Goal: Task Accomplishment & Management: Manage account settings

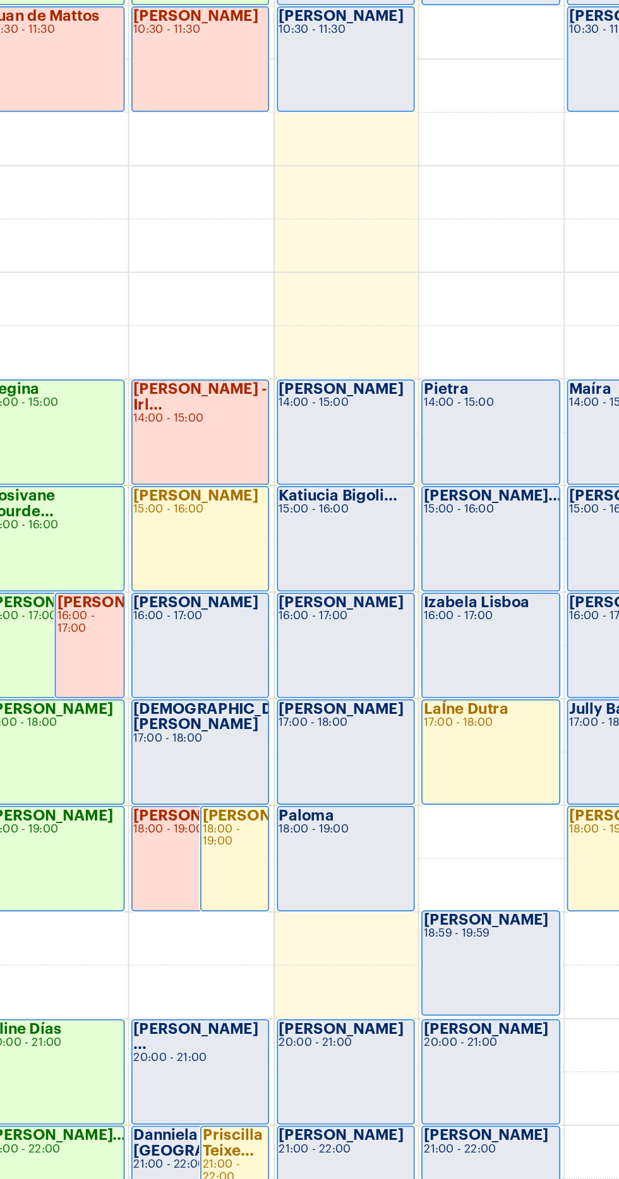
scroll to position [25, 0]
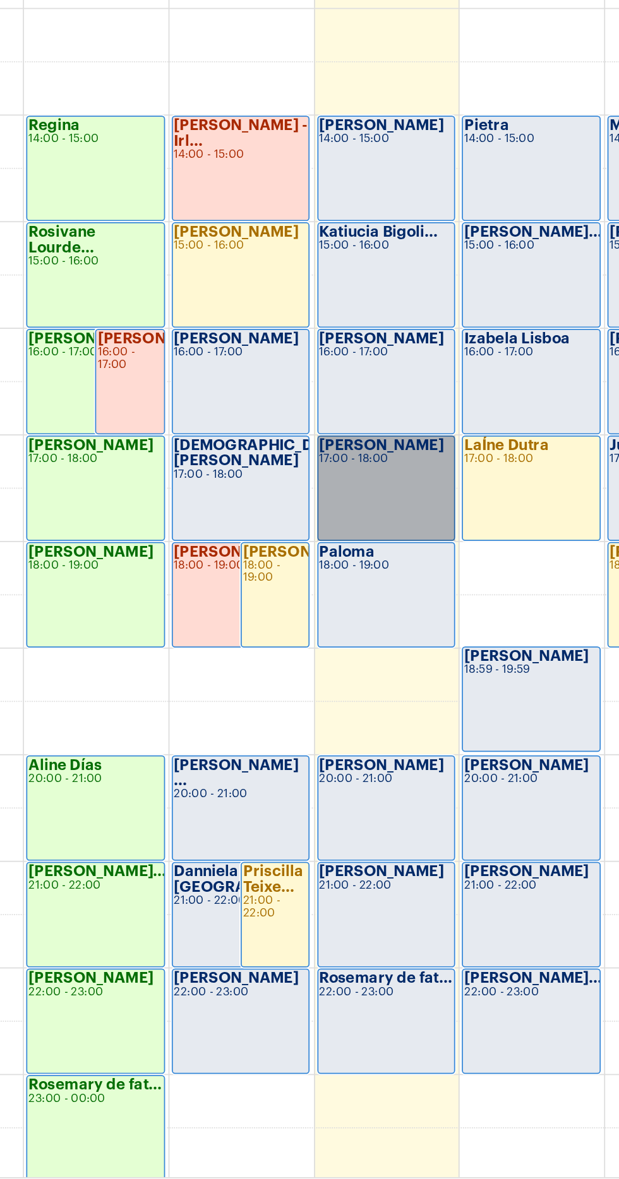
click at [305, 777] on link "[PERSON_NAME] 17:00 - 18:00" at bounding box center [319, 787] width 78 height 60
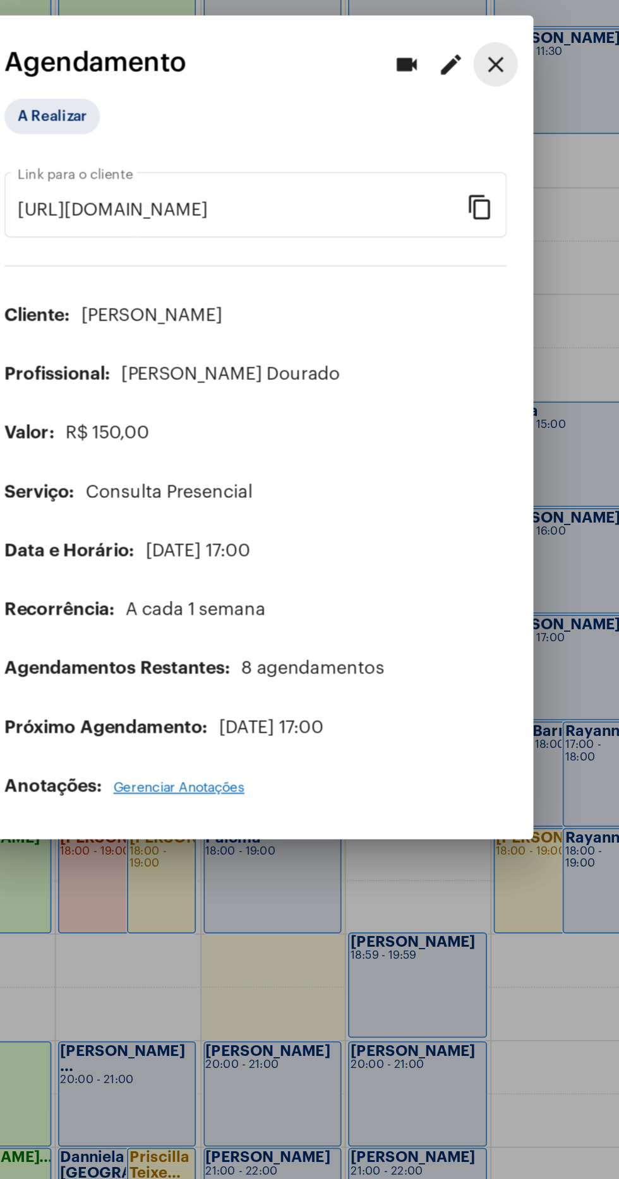
click at [449, 382] on button "close" at bounding box center [445, 382] width 25 height 25
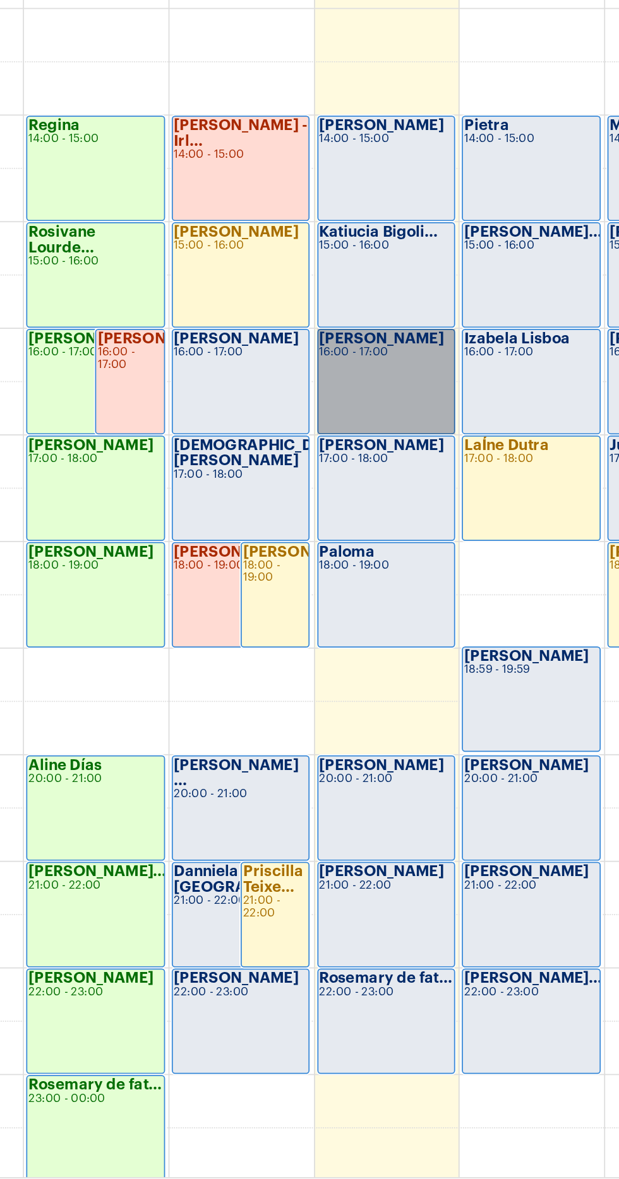
click at [316, 725] on link "Ronaldo Coelho 16:00 - 17:00" at bounding box center [319, 726] width 78 height 60
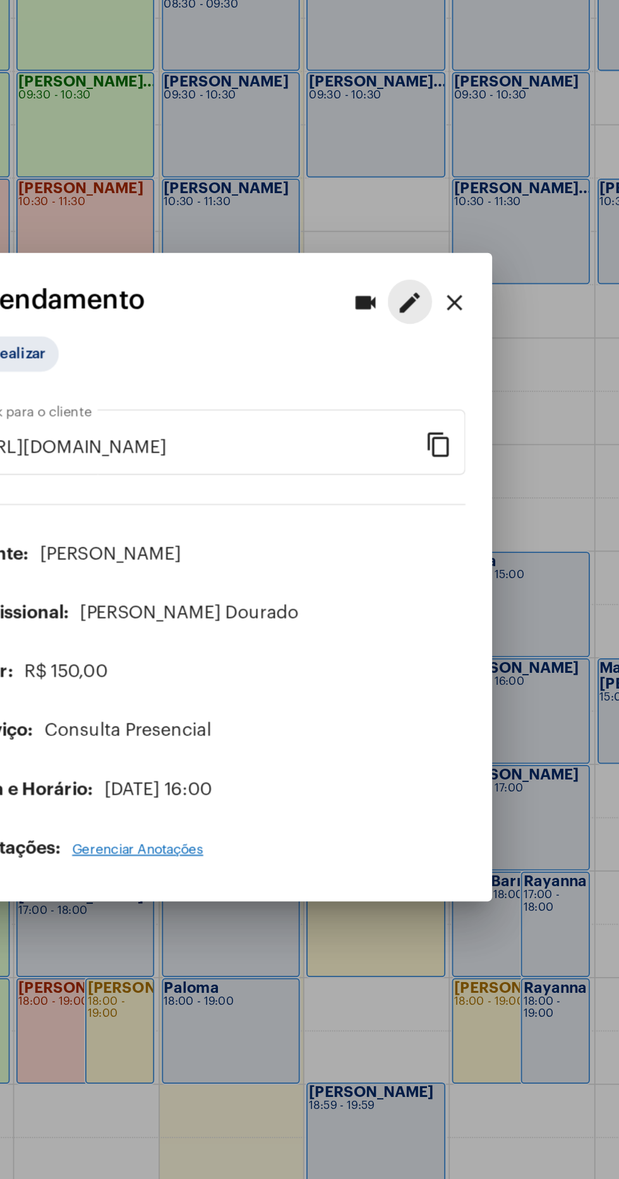
click at [422, 432] on mat-icon "edit" at bounding box center [420, 433] width 15 height 15
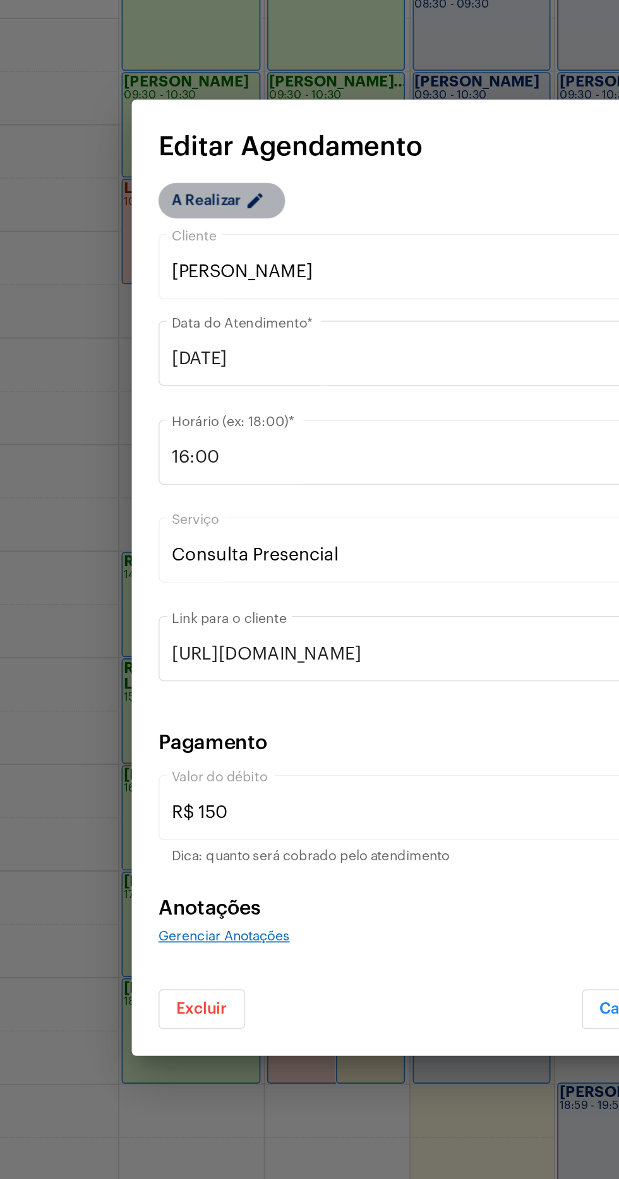
click at [161, 374] on mat-chip "A Realizar edit" at bounding box center [171, 375] width 72 height 20
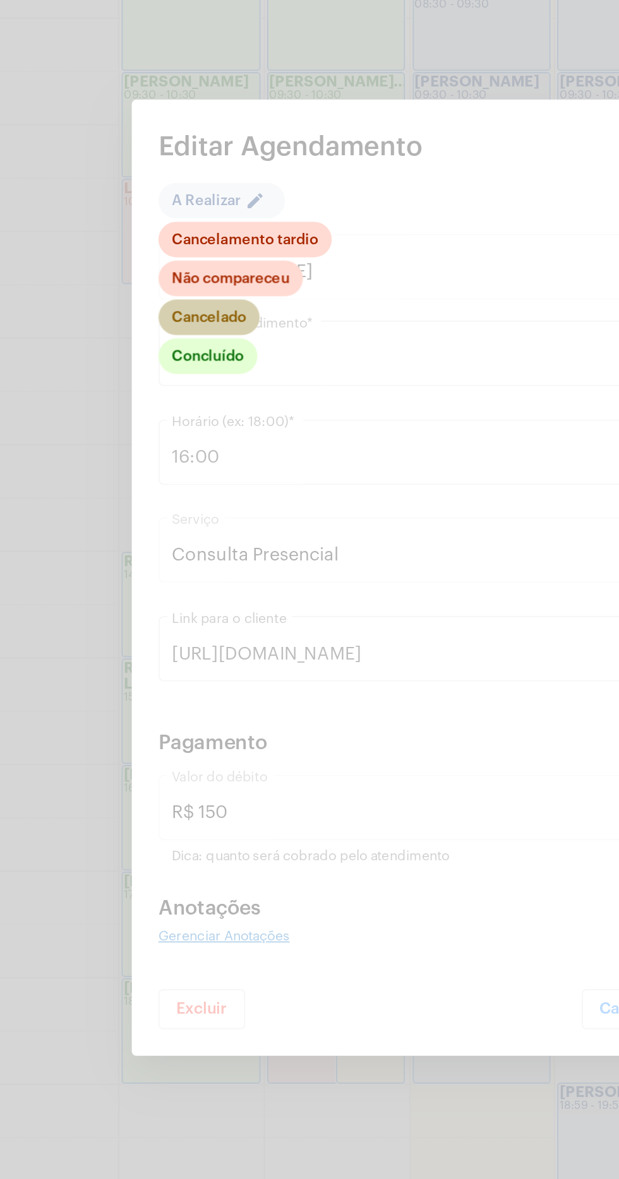
click at [172, 442] on mat-chip "Cancelado" at bounding box center [163, 442] width 57 height 20
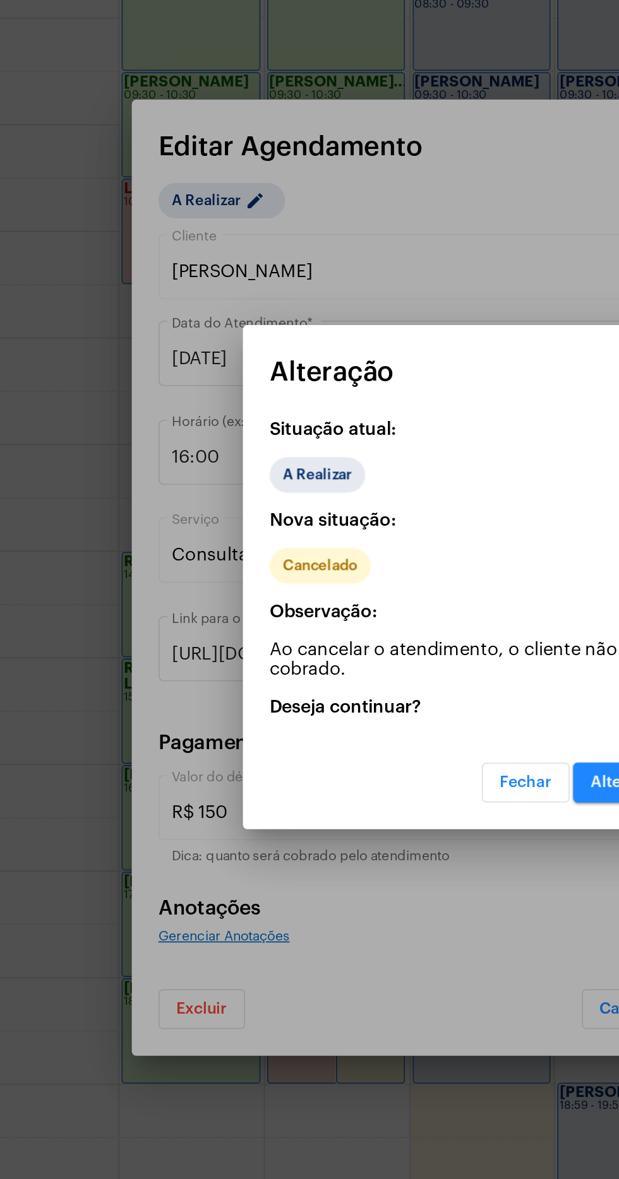
click at [380, 711] on button "Alterar" at bounding box center [395, 706] width 50 height 23
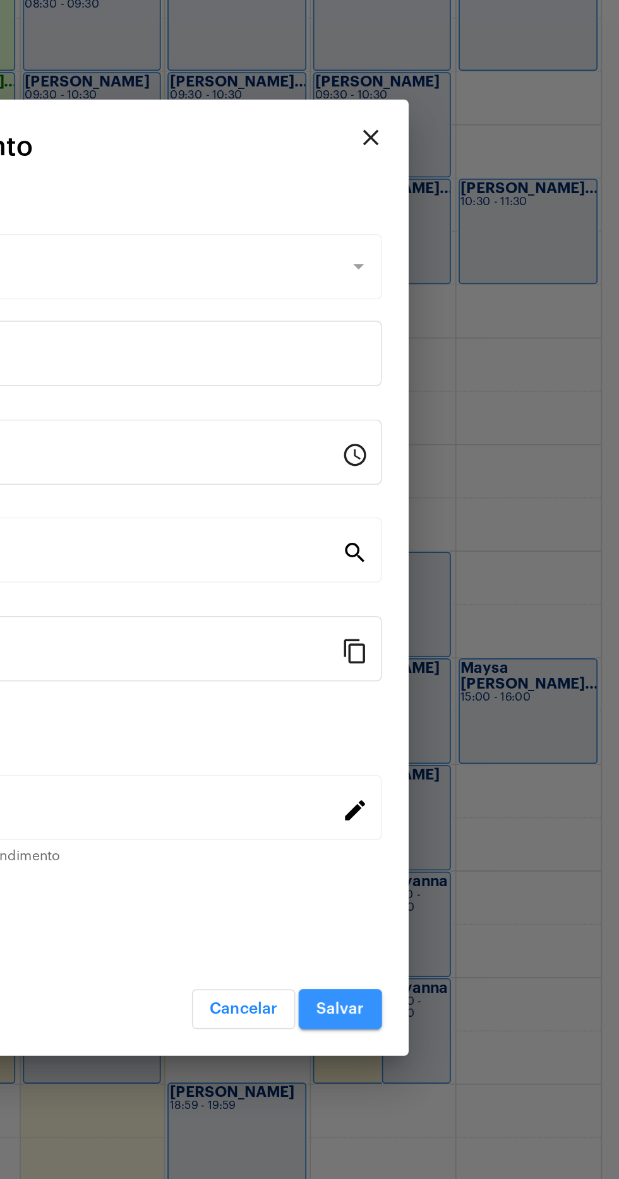
click at [462, 829] on button "Salvar" at bounding box center [459, 835] width 47 height 23
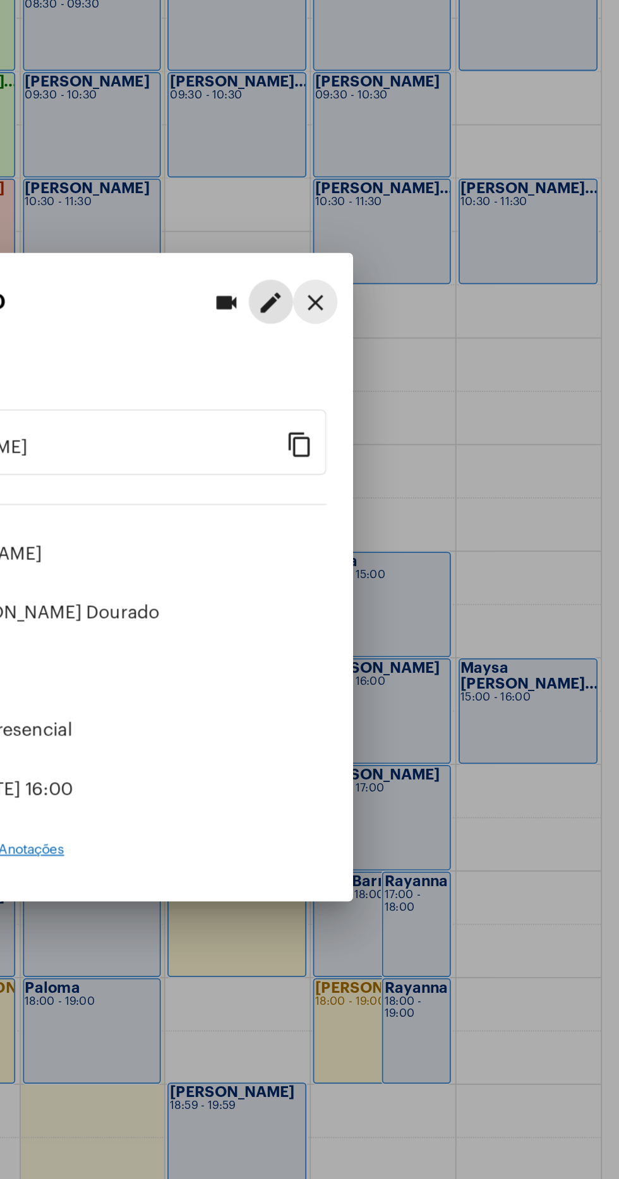
click at [445, 427] on mat-icon "close" at bounding box center [445, 433] width 15 height 15
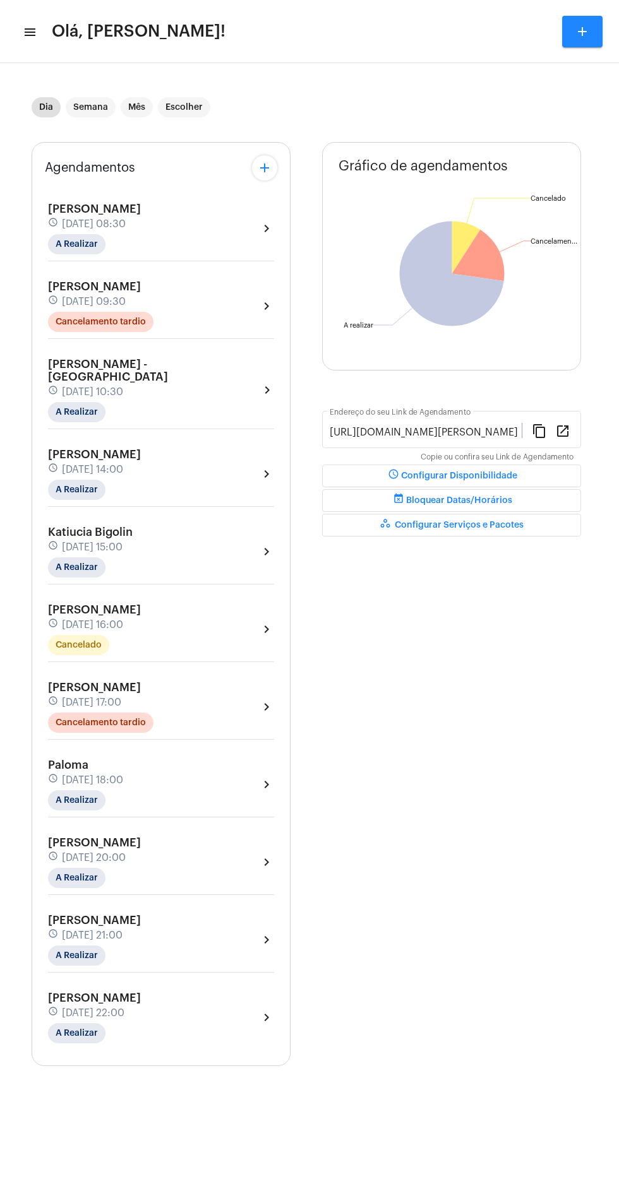
click at [609, 997] on div "Dia Semana Mês Escolher Agendamentos add [PERSON_NAME] schedule [DATE] 08:30 A …" at bounding box center [309, 580] width 606 height 1022
